Goal: Transaction & Acquisition: Purchase product/service

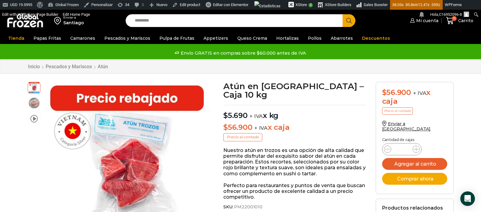
click at [75, 37] on link "Camarones" at bounding box center [82, 39] width 31 height 12
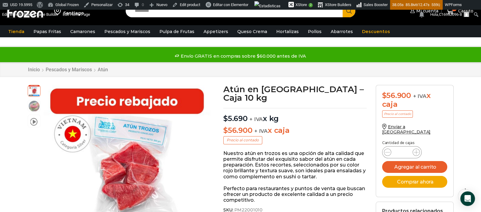
scroll to position [186, 0]
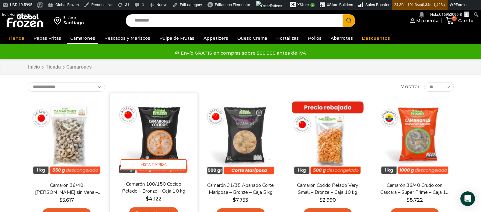
click at [168, 129] on img at bounding box center [153, 137] width 78 height 78
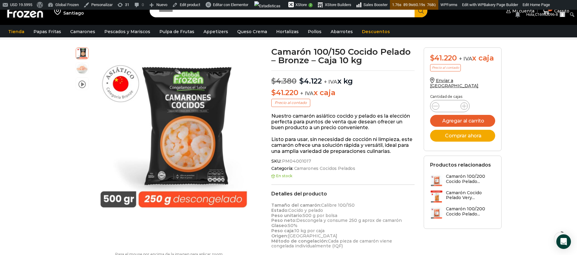
click at [159, 14] on input "Search input" at bounding box center [284, 11] width 256 height 13
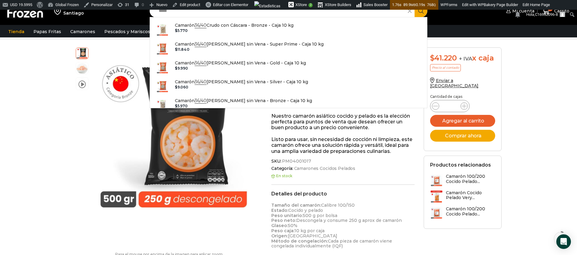
type input "*****"
click at [414, 5] on button "Search" at bounding box center [420, 11] width 13 height 13
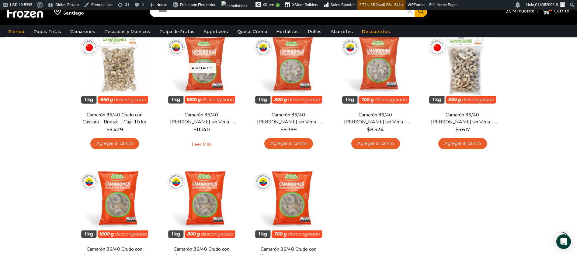
click at [17, 52] on div "Enviar a Santiago Search input ***** Search Mi cuenta" at bounding box center [288, 136] width 577 height 434
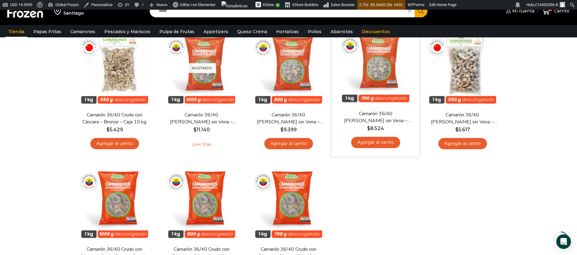
scroll to position [46, 0]
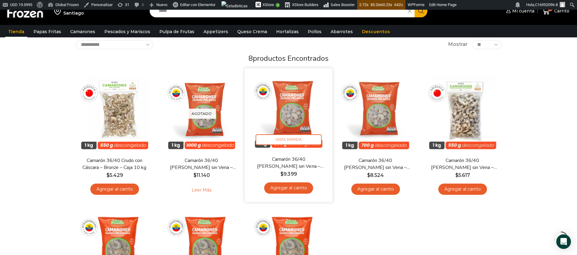
click at [283, 120] on img at bounding box center [288, 112] width 78 height 78
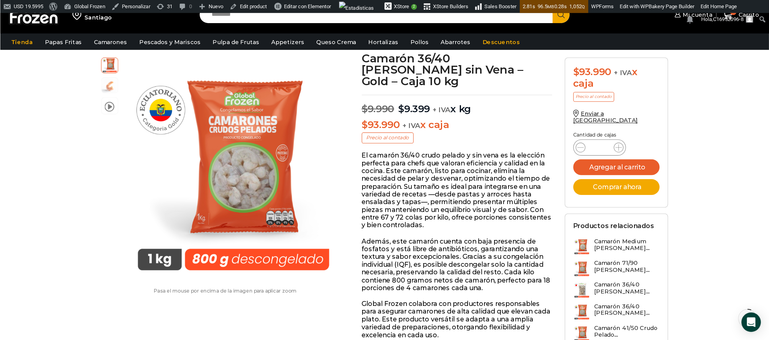
scroll to position [46, 0]
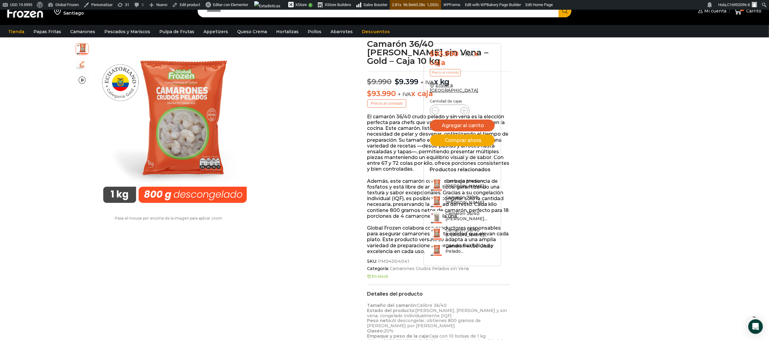
click at [554, 160] on div at bounding box center [558, 149] width 87 height 218
